Goal: Ask a question

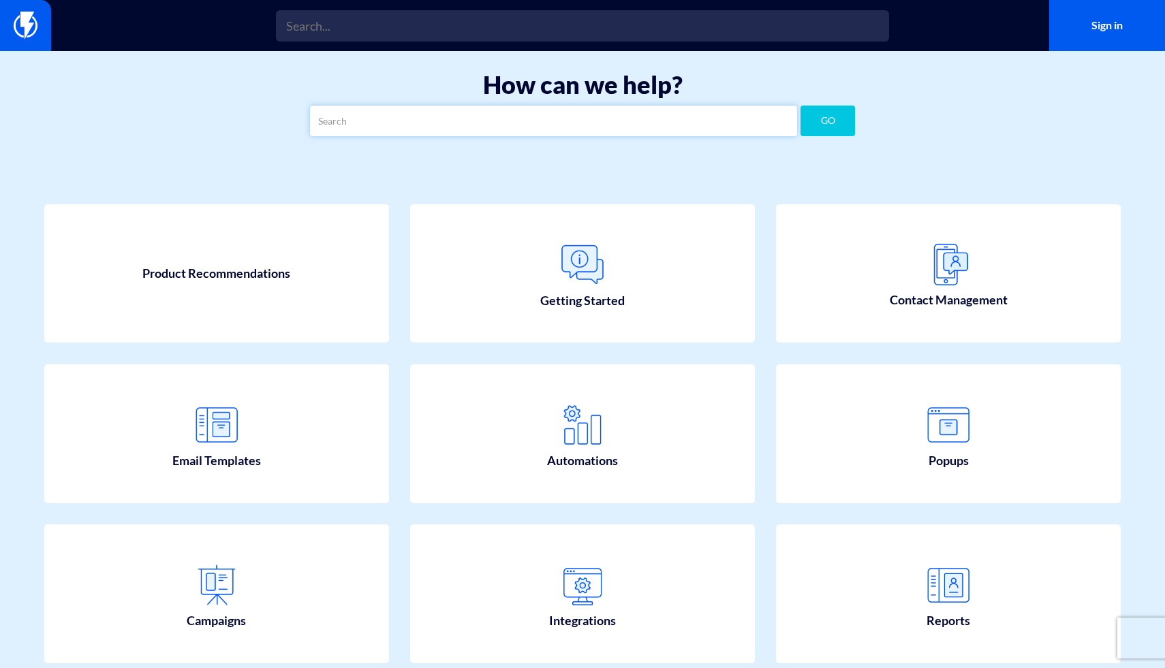
click at [606, 125] on input "text" at bounding box center [553, 121] width 487 height 31
click at [801, 106] on button "GO" at bounding box center [828, 121] width 55 height 31
click at [705, 119] on input "wp plugin doesnt working" at bounding box center [553, 121] width 487 height 31
type input "wp plugin"
click at [801, 106] on button "GO" at bounding box center [828, 121] width 55 height 31
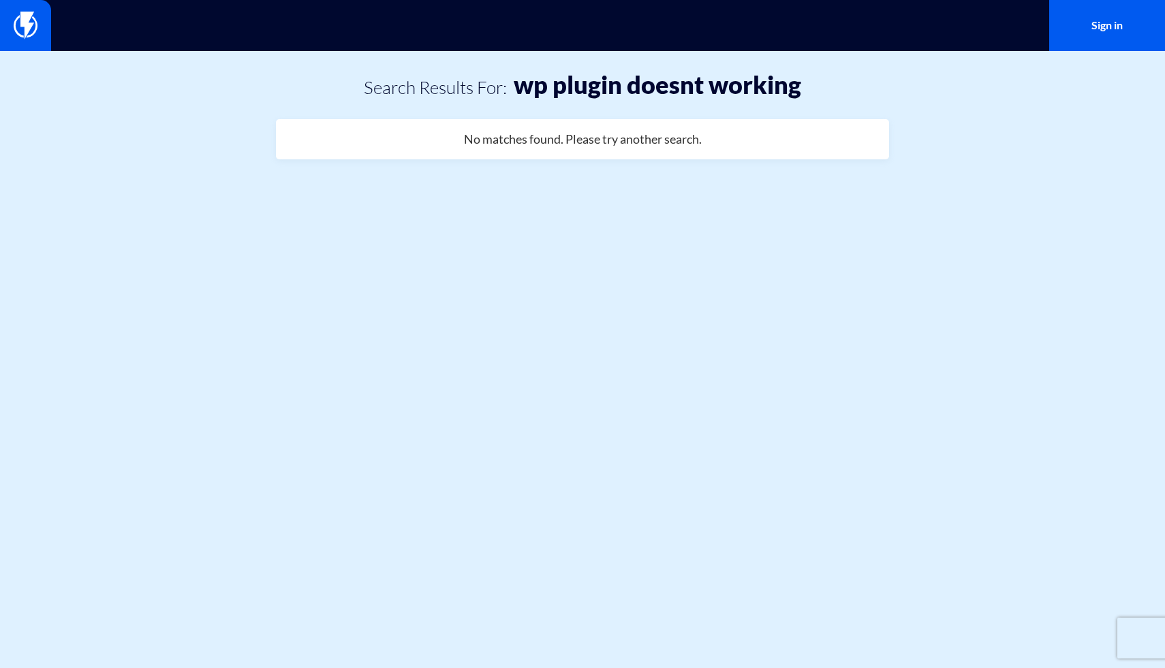
click at [697, 135] on h4 "No matches found. Please try another search." at bounding box center [583, 140] width 238 height 14
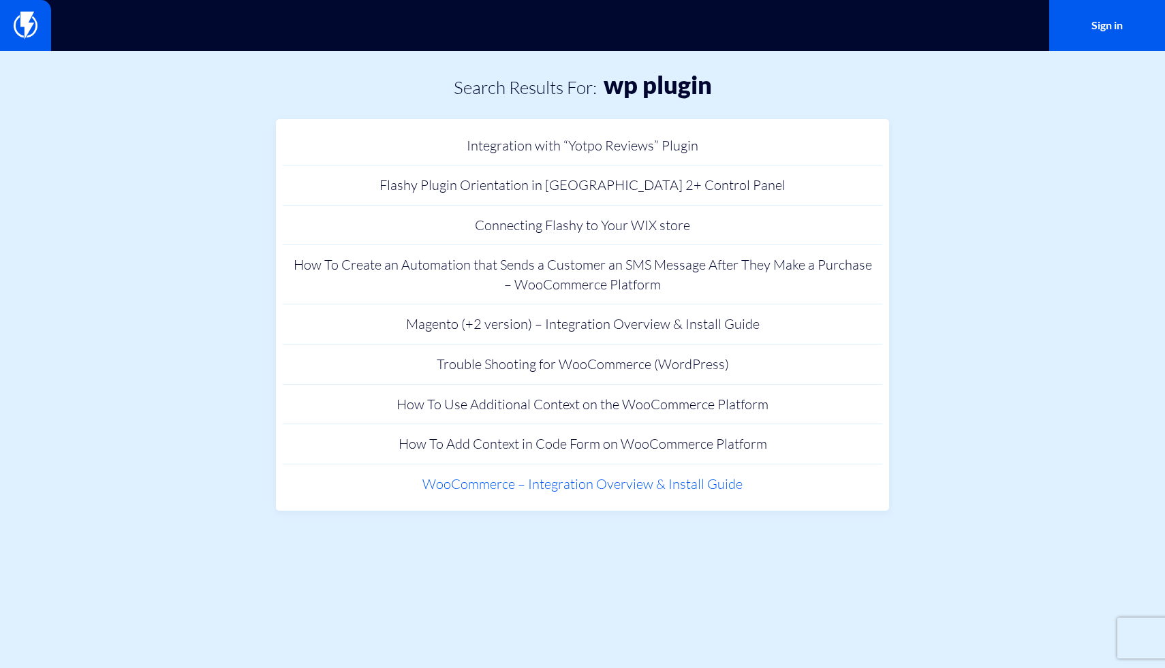
click at [481, 491] on link "WooCommerce – Integration Overview & Install Guide" at bounding box center [583, 485] width 600 height 40
